Goal: Task Accomplishment & Management: Manage account settings

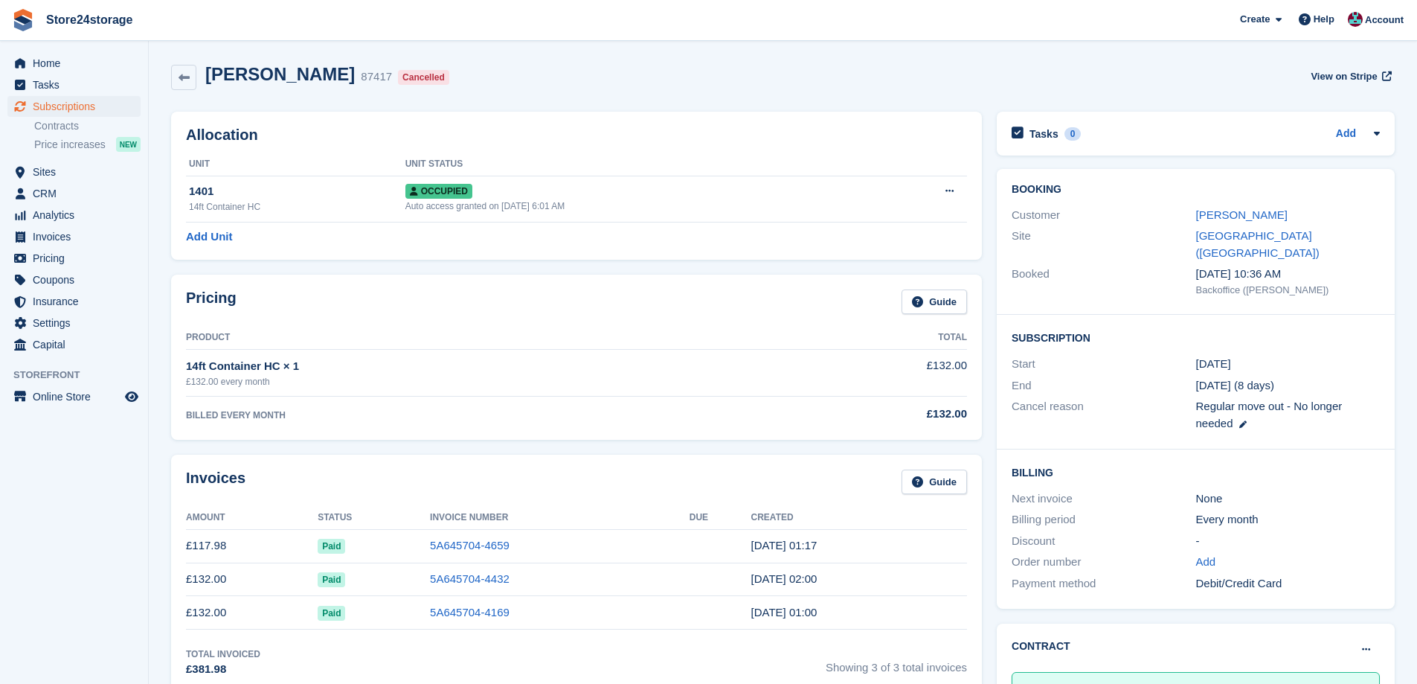
click at [1221, 207] on div "philip keen" at bounding box center [1288, 215] width 184 height 17
click at [1221, 216] on link "philip keen" at bounding box center [1241, 214] width 91 height 13
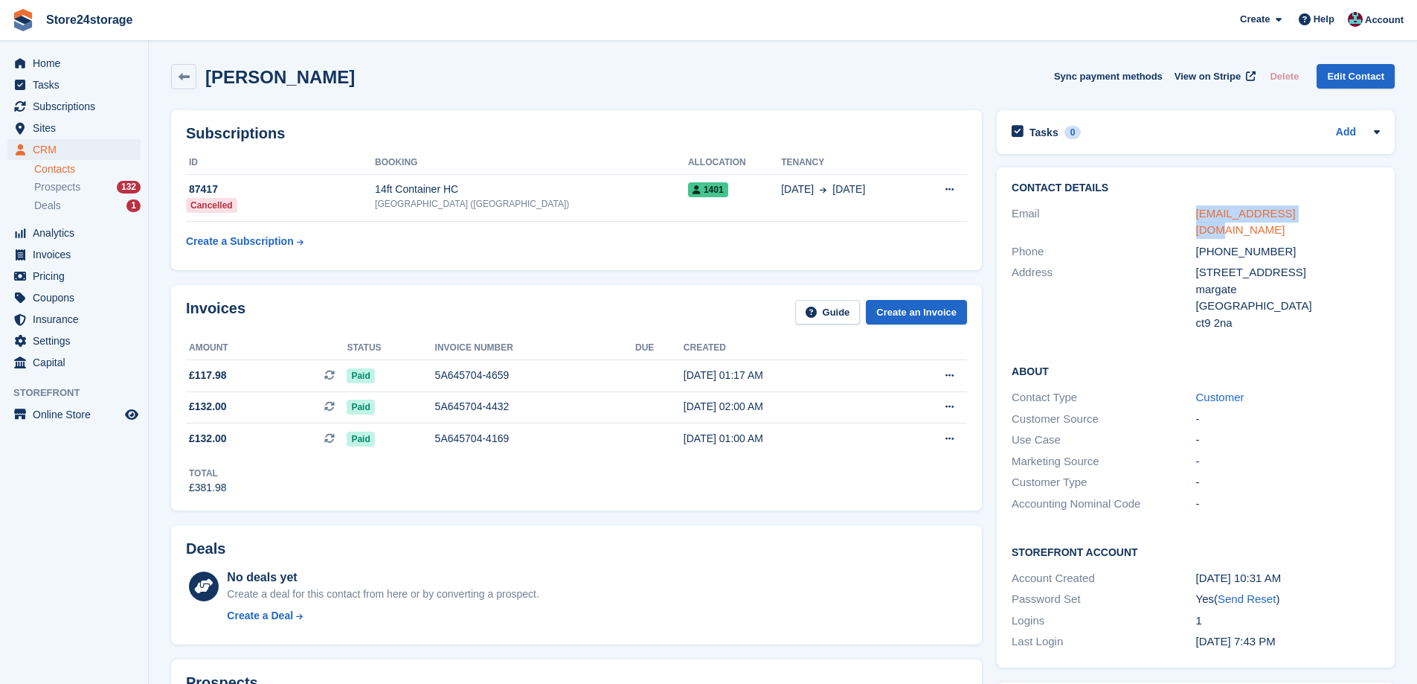
drag, startPoint x: 1271, startPoint y: 208, endPoint x: 1197, endPoint y: 213, distance: 74.6
click at [1195, 213] on div "Email karen221269@aol.com" at bounding box center [1196, 222] width 368 height 38
copy div "karen221269@aol.com"
click at [946, 381] on button at bounding box center [950, 375] width 28 height 22
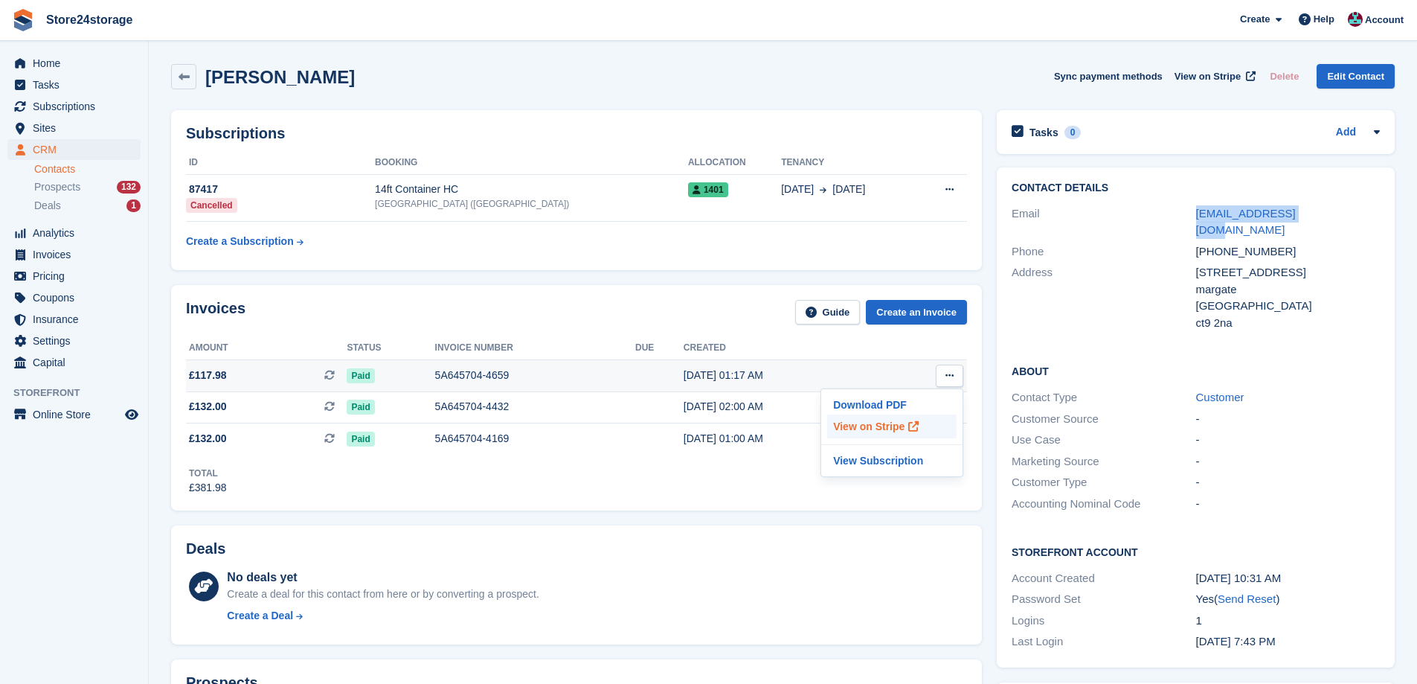
click at [905, 421] on span at bounding box center [914, 426] width 18 height 18
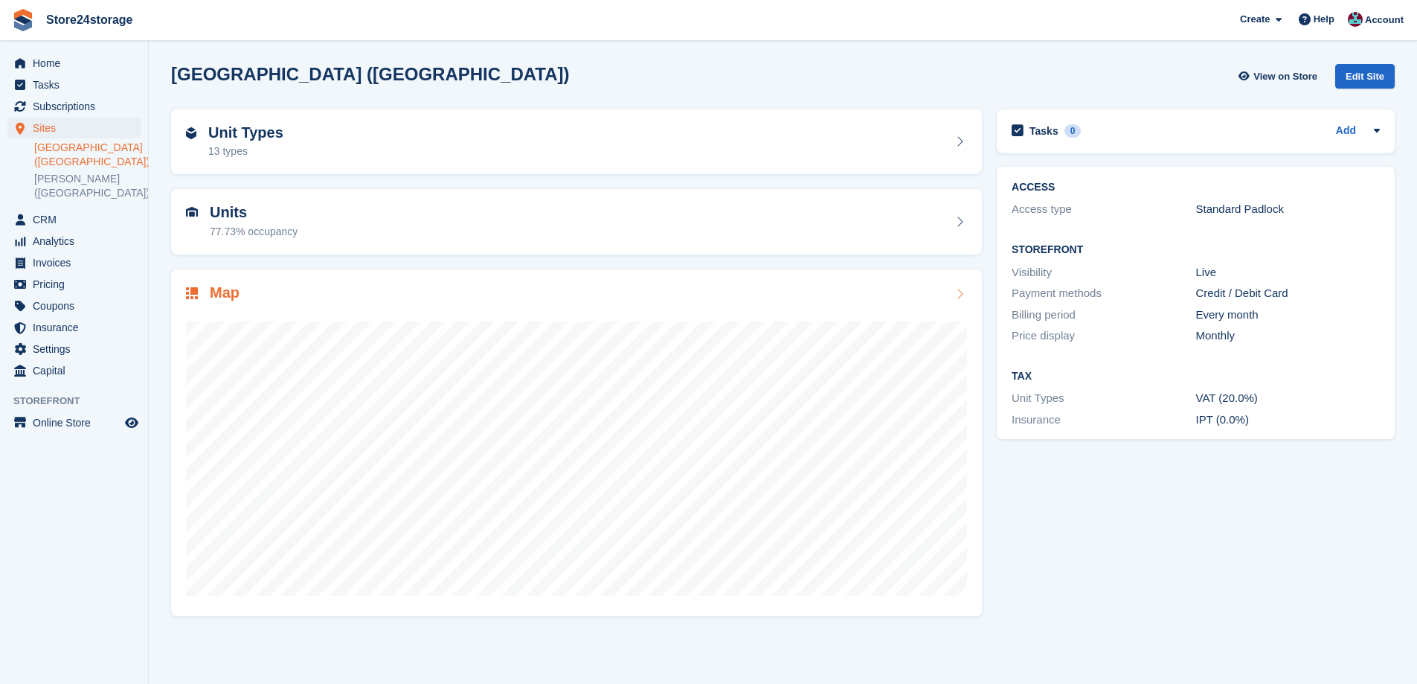
click at [424, 291] on div "Map" at bounding box center [576, 294] width 781 height 20
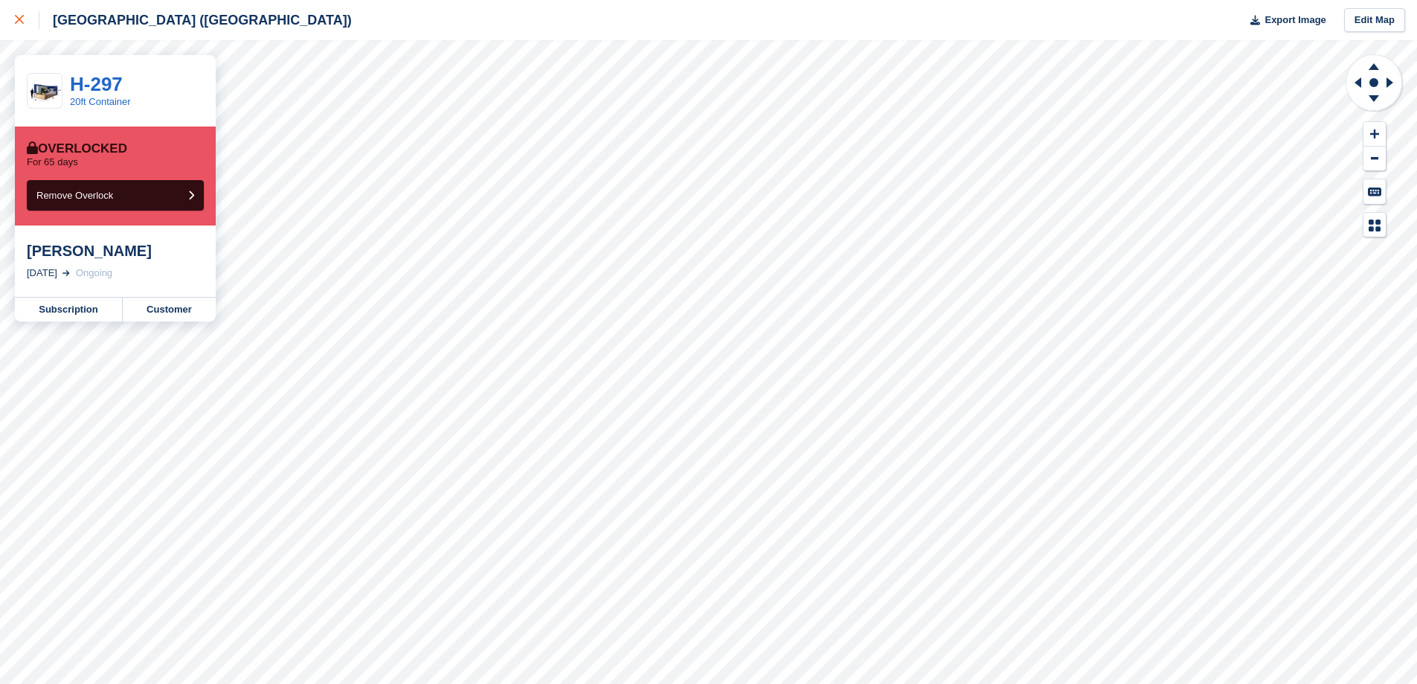
click at [17, 30] on link at bounding box center [19, 20] width 39 height 40
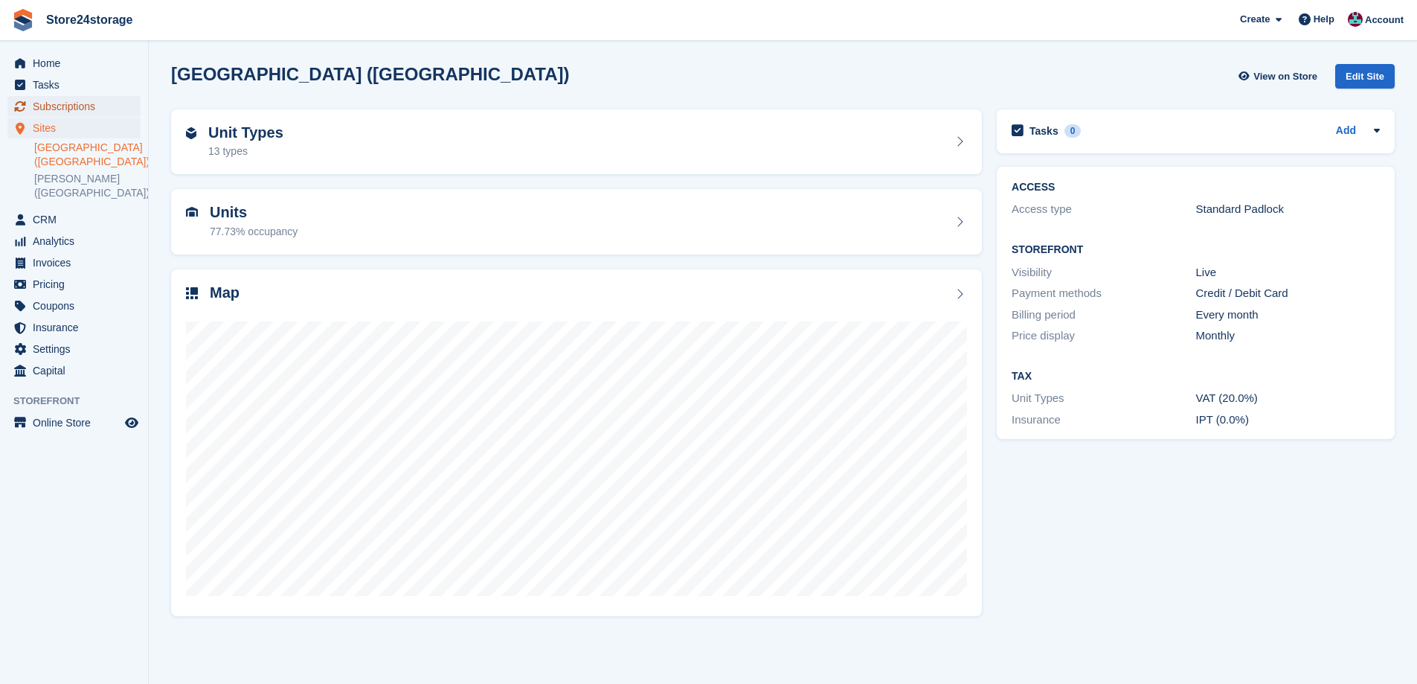
click at [105, 112] on span "Subscriptions" at bounding box center [77, 106] width 89 height 21
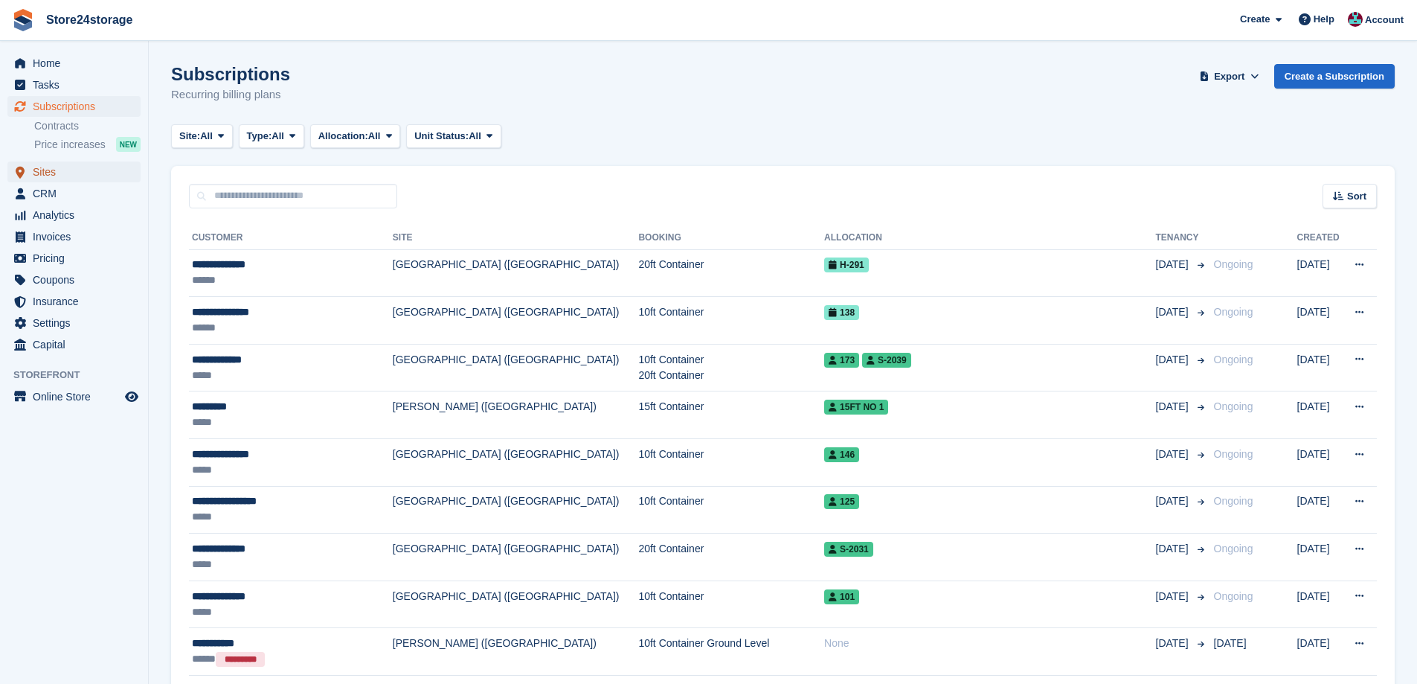
click at [54, 163] on span "Sites" at bounding box center [77, 171] width 89 height 21
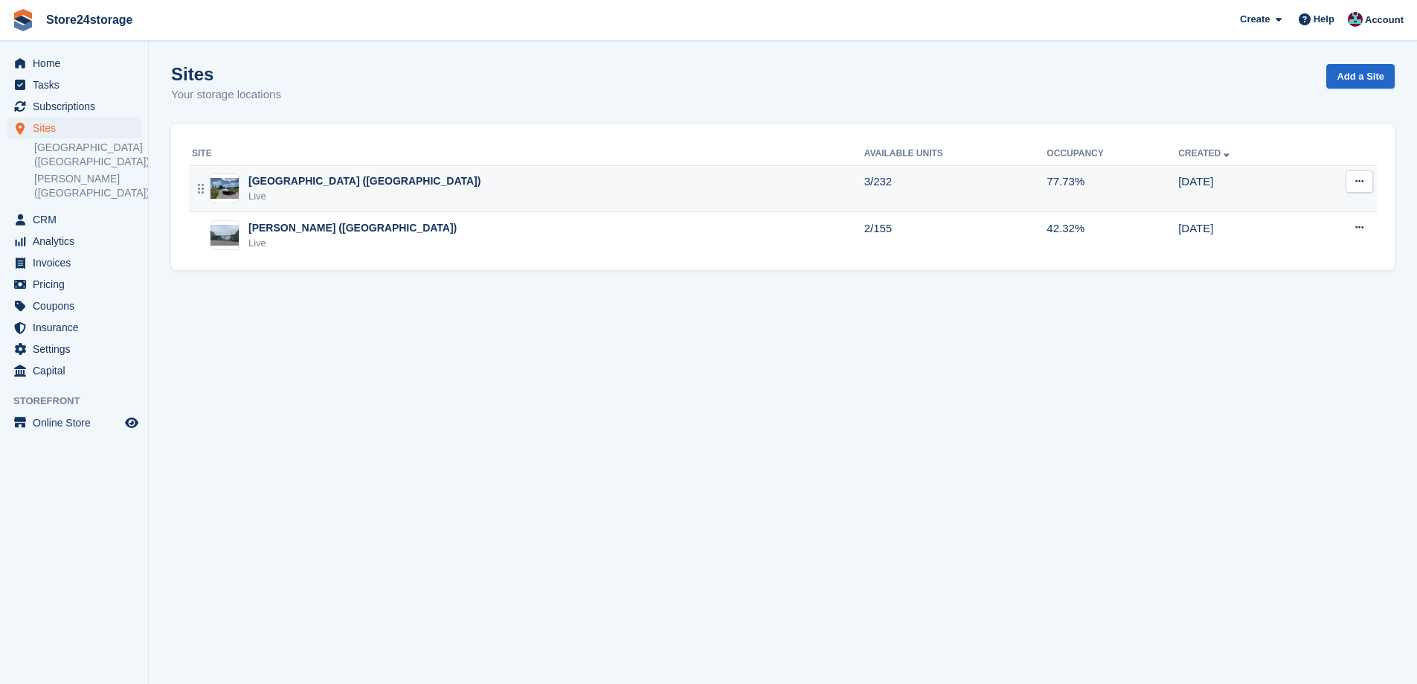
click at [296, 189] on div "Live" at bounding box center [364, 196] width 232 height 15
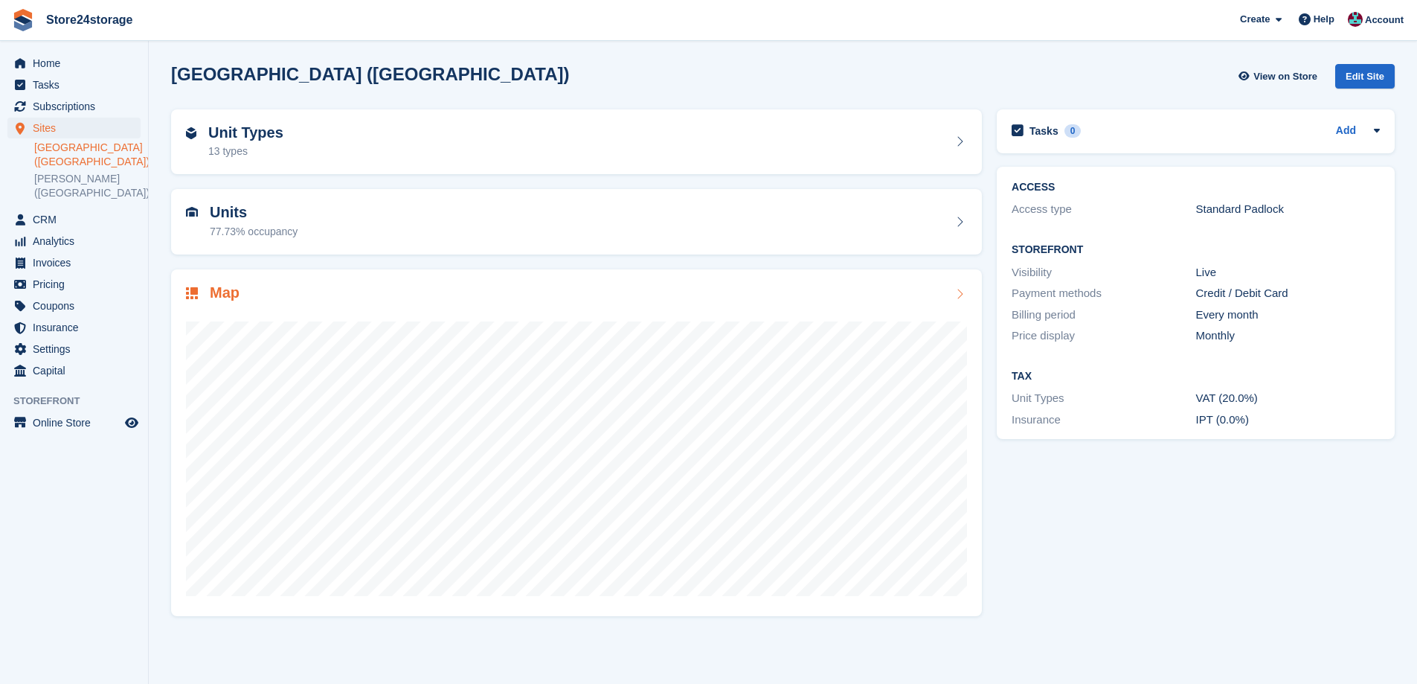
click at [280, 295] on div "Map" at bounding box center [576, 294] width 781 height 20
